Goal: Task Accomplishment & Management: Use online tool/utility

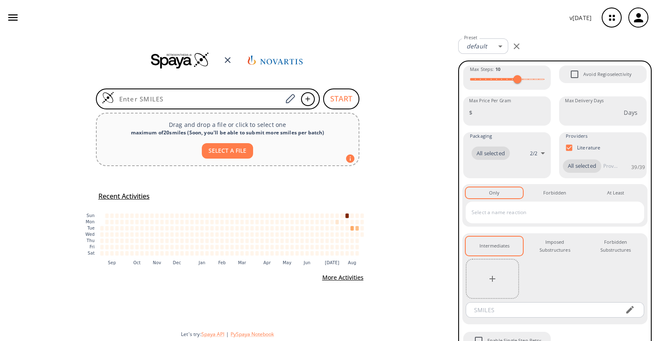
click at [634, 20] on icon "button" at bounding box center [639, 18] width 14 height 14
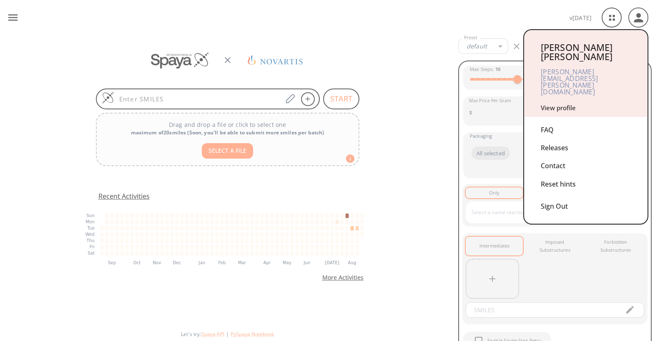
click at [570, 80] on div "[PERSON_NAME] [PERSON_NAME][EMAIL_ADDRESS][PERSON_NAME][DOMAIN_NAME] View profi…" at bounding box center [585, 73] width 123 height 87
click at [569, 103] on link "View profile" at bounding box center [558, 107] width 35 height 8
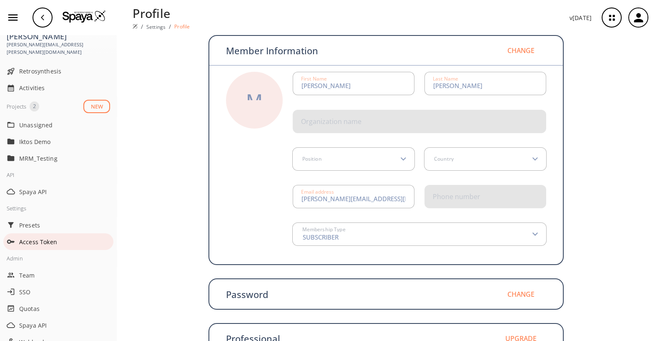
scroll to position [71, 0]
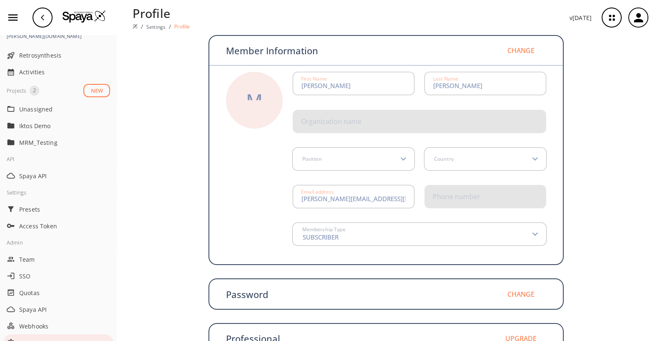
click at [43, 338] on span "App" at bounding box center [59, 342] width 81 height 9
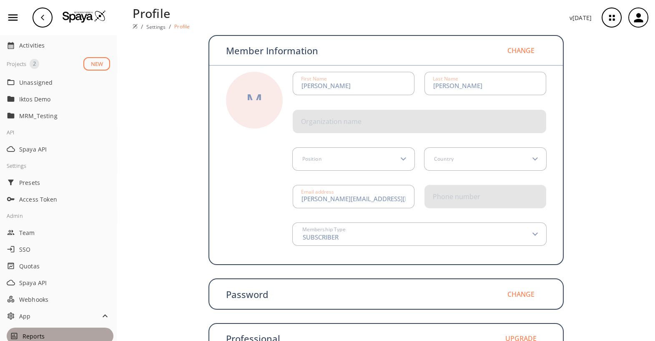
click at [40, 332] on span "Reports" at bounding box center [67, 336] width 88 height 9
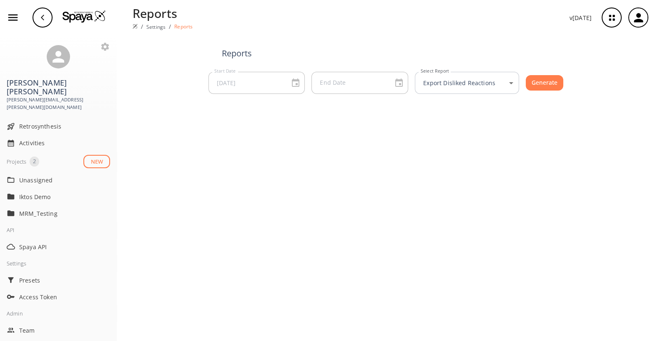
click at [294, 81] on div at bounding box center [293, 83] width 12 height 12
click at [467, 84] on body "Reports / Settings / Reports v [DATE] [PERSON_NAME] [PERSON_NAME][EMAIL_ADDRESS…" at bounding box center [327, 170] width 655 height 341
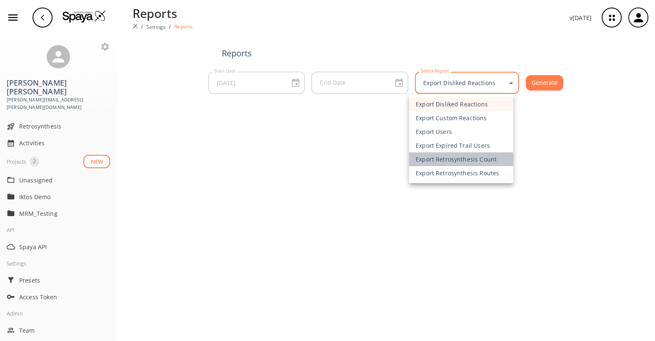
click at [457, 160] on li "Export Retrosynthesis Count" at bounding box center [461, 159] width 104 height 14
type input "exportR"
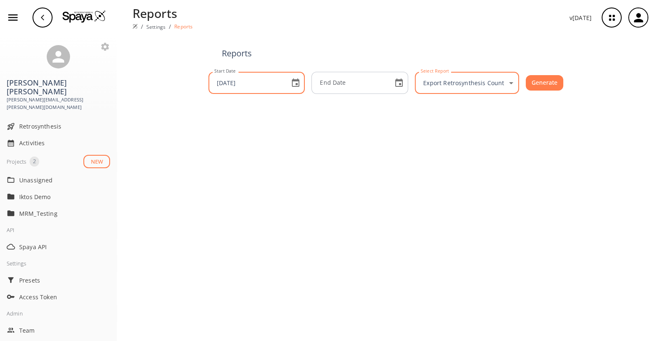
click at [292, 79] on icon "Choose date, selected date is Aug 20, 2025" at bounding box center [296, 82] width 8 height 8
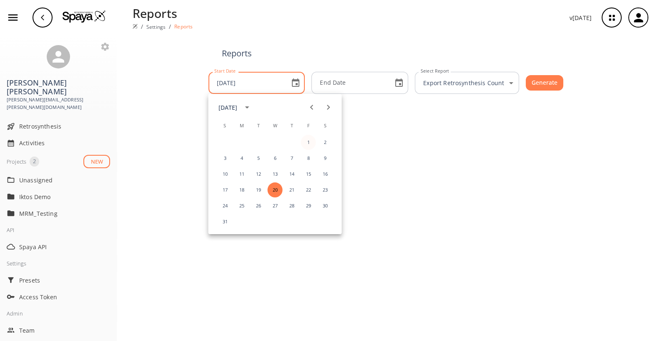
click at [308, 140] on button "1" at bounding box center [308, 142] width 15 height 15
type input "[DATE]"
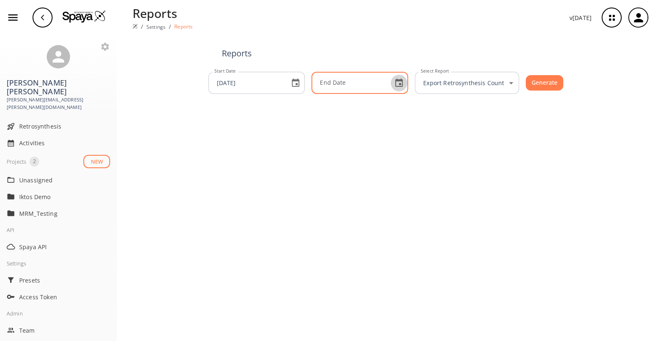
click at [394, 87] on icon "Choose date" at bounding box center [399, 83] width 10 height 10
click at [374, 192] on button "20" at bounding box center [375, 189] width 15 height 15
type input "[DATE]"
click at [531, 82] on button "Generate" at bounding box center [545, 82] width 38 height 15
click at [479, 83] on body "Reports / Settings / Reports v [DATE] [PERSON_NAME] [PERSON_NAME][EMAIL_ADDRESS…" at bounding box center [327, 170] width 655 height 341
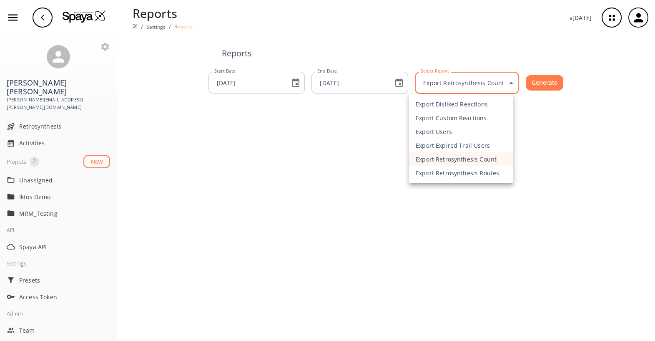
click at [454, 158] on li "Export Retrosynthesis Count" at bounding box center [461, 159] width 104 height 14
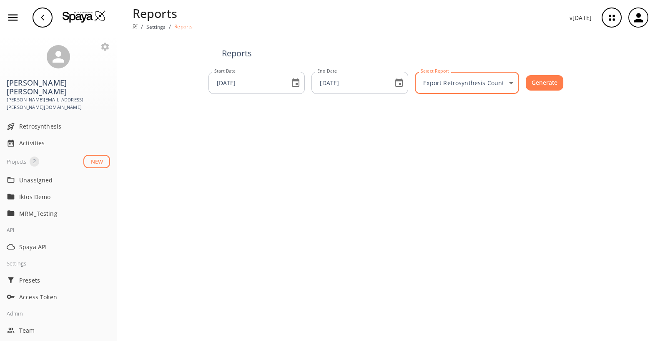
click at [496, 83] on body "Reports / Settings / Reports v [DATE] [PERSON_NAME] [PERSON_NAME][EMAIL_ADDRESS…" at bounding box center [327, 170] width 655 height 341
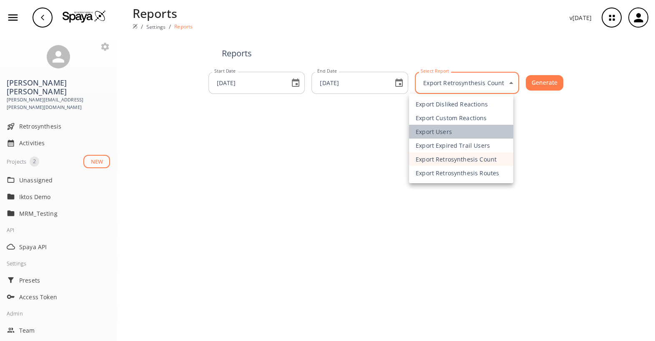
click at [452, 133] on li "Export Users" at bounding box center [461, 132] width 104 height 14
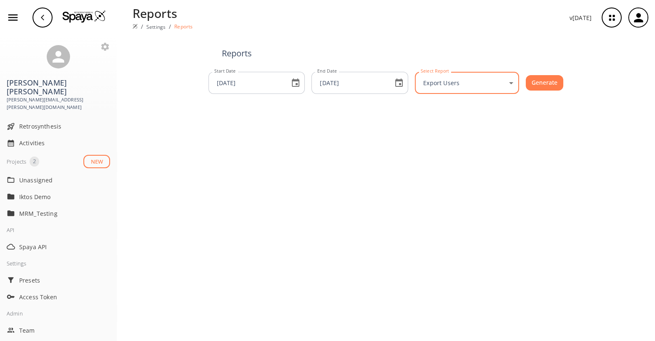
click at [543, 81] on button "Generate" at bounding box center [545, 82] width 38 height 15
click at [492, 87] on body "Reports / Settings / Reports v [DATE] [PERSON_NAME] [PERSON_NAME][EMAIL_ADDRESS…" at bounding box center [327, 170] width 655 height 341
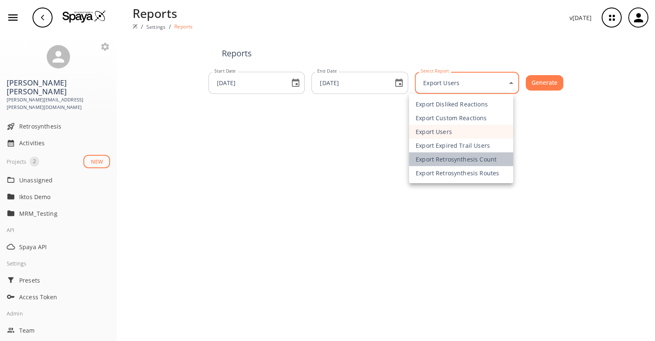
click at [463, 159] on li "Export Retrosynthesis Count" at bounding box center [461, 159] width 104 height 14
type input "exportR"
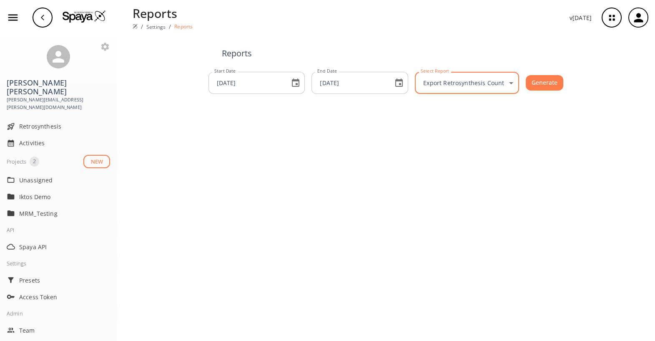
click at [533, 81] on button "Generate" at bounding box center [545, 82] width 38 height 15
